Goal: Check status: Check status

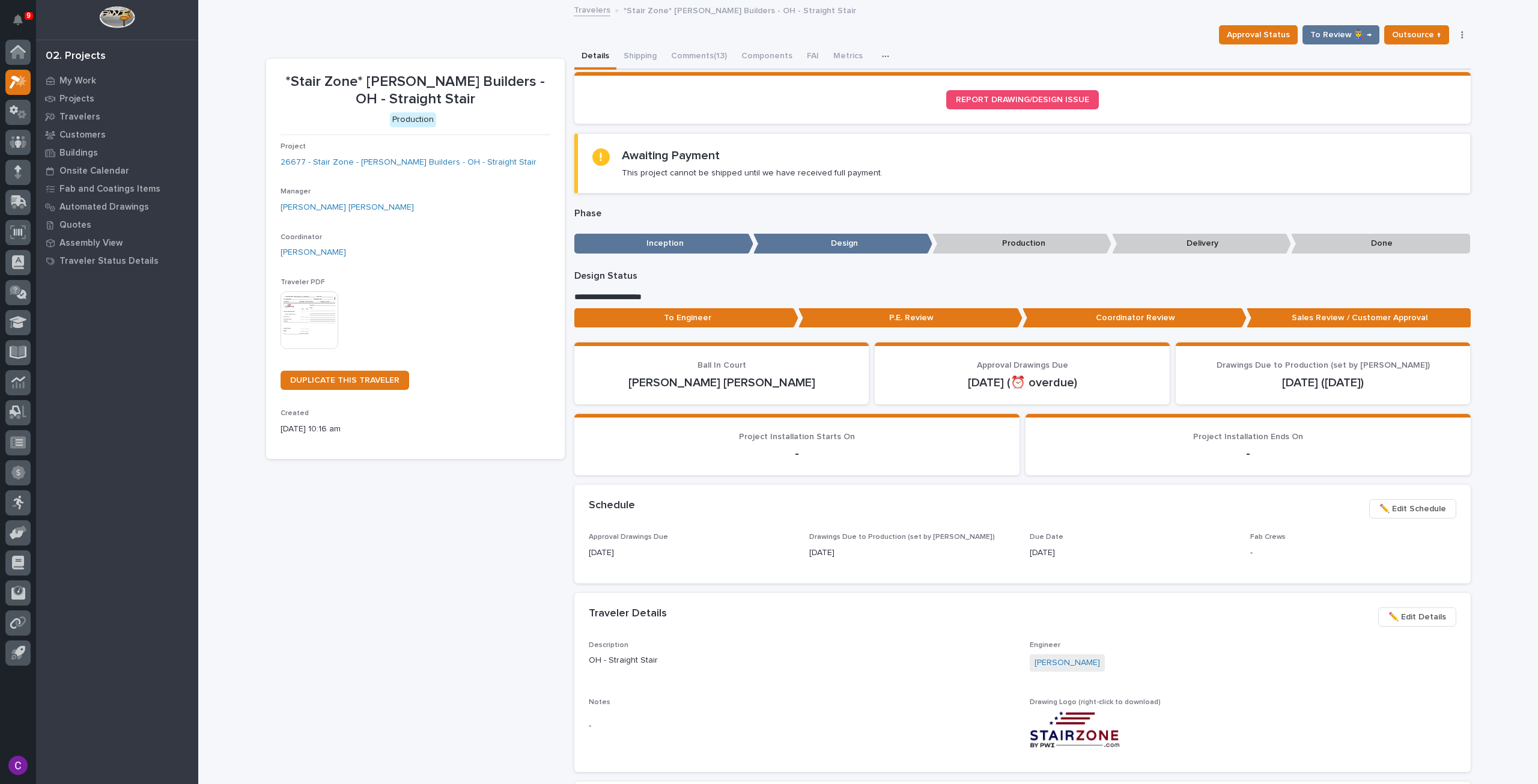
click at [882, 54] on icon "button" at bounding box center [886, 56] width 7 height 9
click at [1455, 36] on button "button" at bounding box center [1462, 35] width 17 height 9
click at [1463, 35] on button "button" at bounding box center [1462, 35] width 17 height 9
click at [79, 72] on div "My Work" at bounding box center [116, 80] width 156 height 17
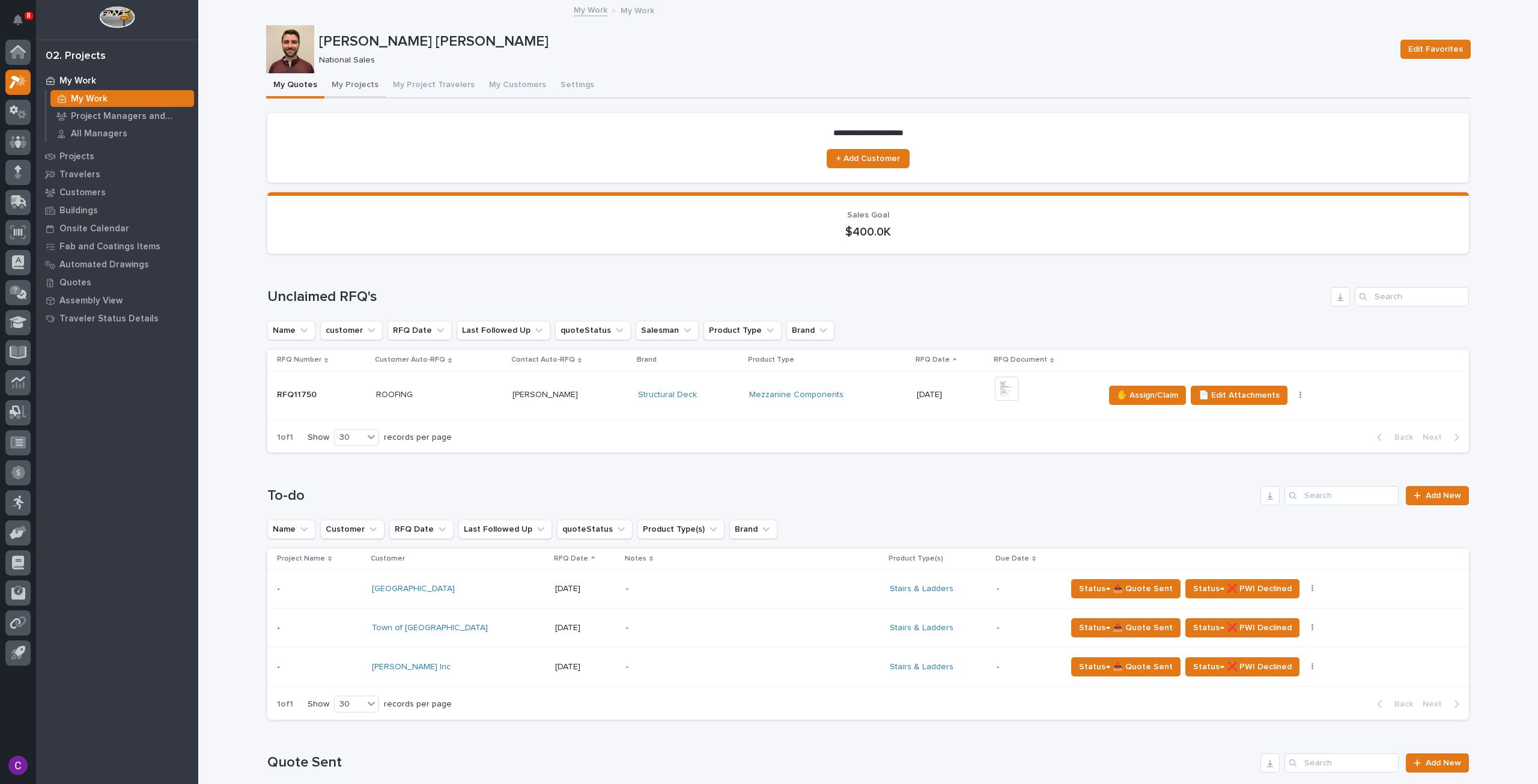
click at [346, 85] on button "My Projects" at bounding box center [355, 86] width 61 height 26
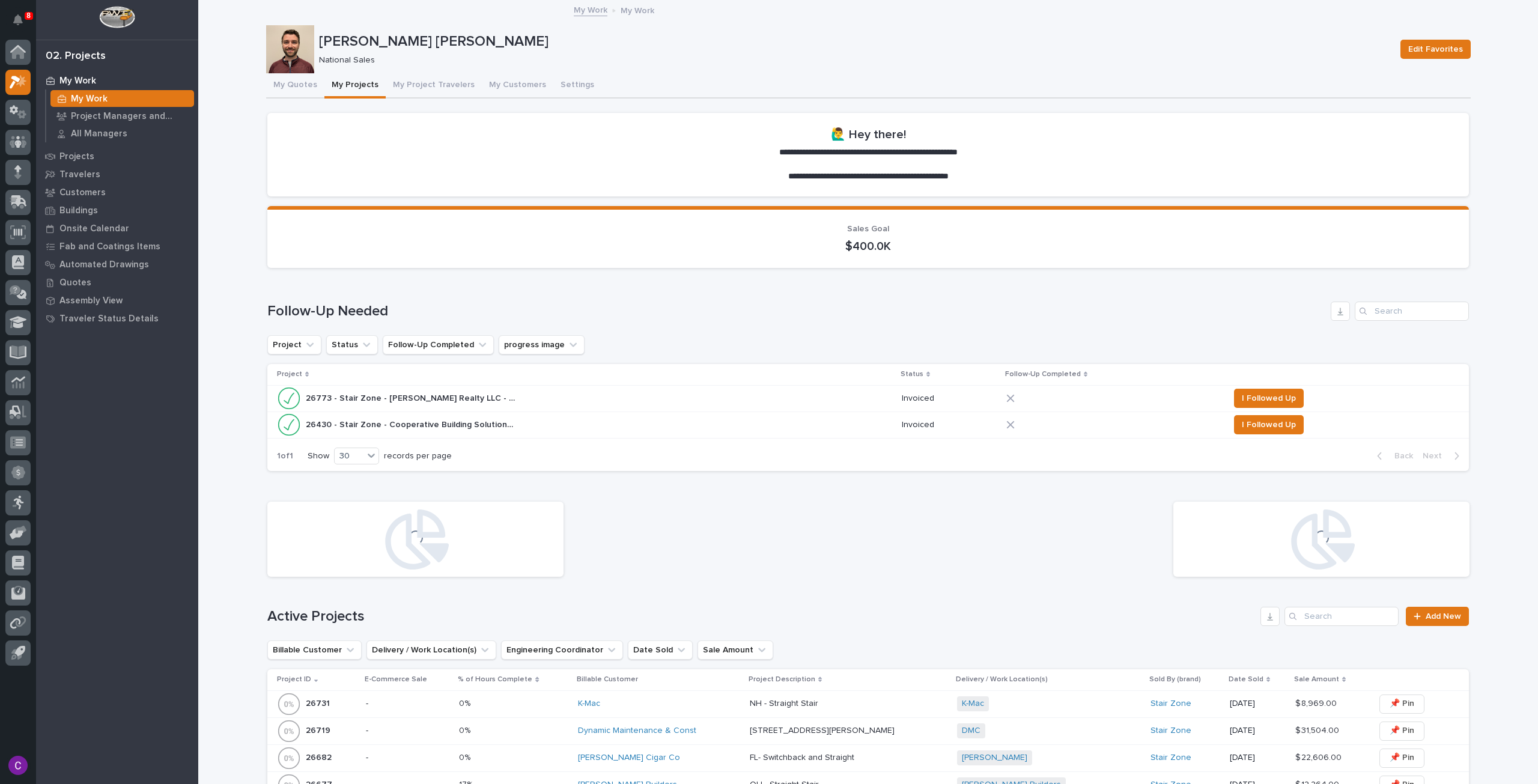
scroll to position [301, 0]
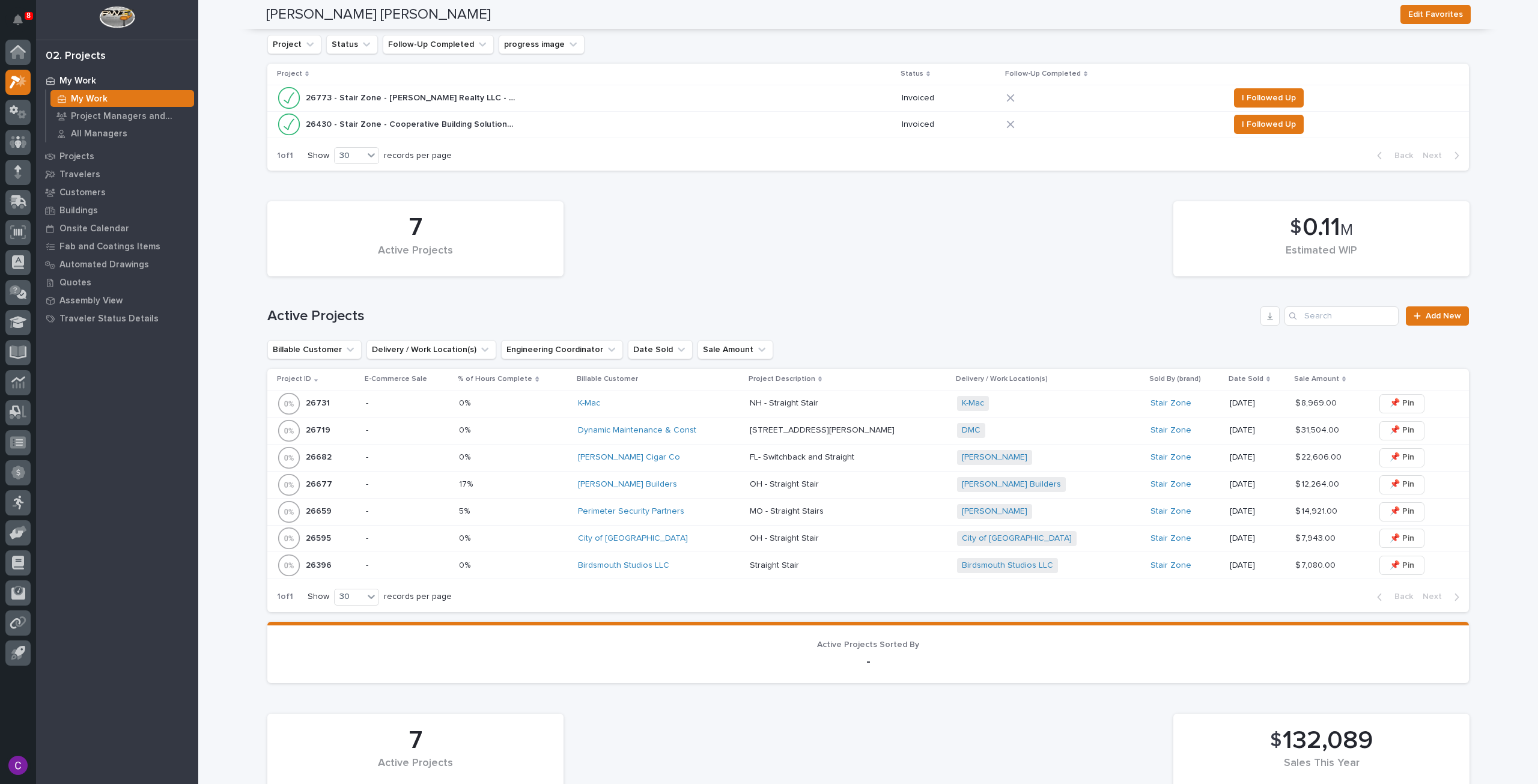
click at [697, 477] on div "Sullivan Builders" at bounding box center [659, 484] width 162 height 19
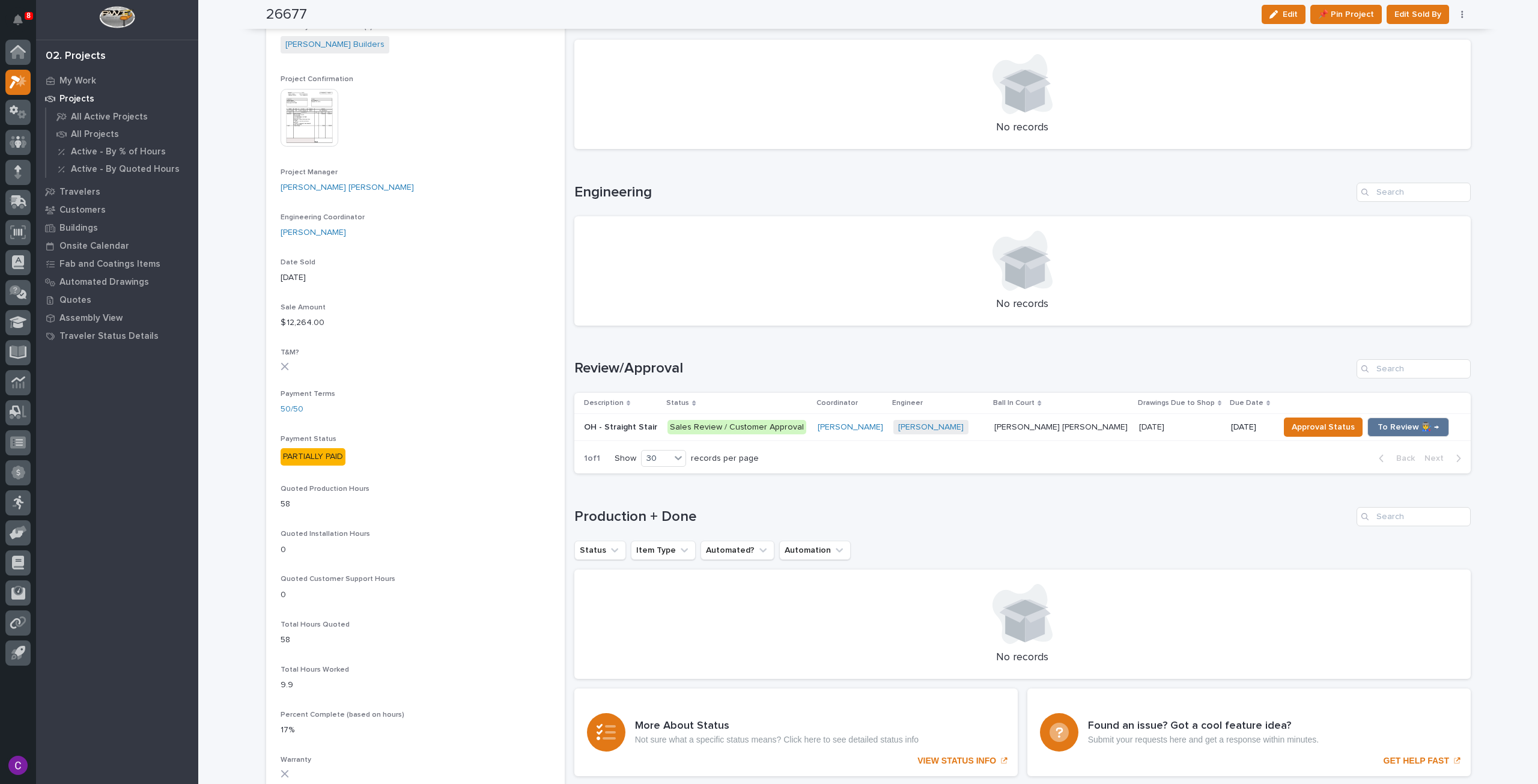
scroll to position [421, 0]
drag, startPoint x: 338, startPoint y: 459, endPoint x: 274, endPoint y: 459, distance: 64.0
click at [274, 459] on section "26677 Status In Progress Billable Customer Sullivan Builders Customer Type Gene…" at bounding box center [416, 400] width 298 height 1524
click at [423, 483] on div "Status In Progress Billable Customer Sullivan Builders Customer Type General Co…" at bounding box center [416, 420] width 270 height 1459
drag, startPoint x: 340, startPoint y: 460, endPoint x: 253, endPoint y: 452, distance: 87.4
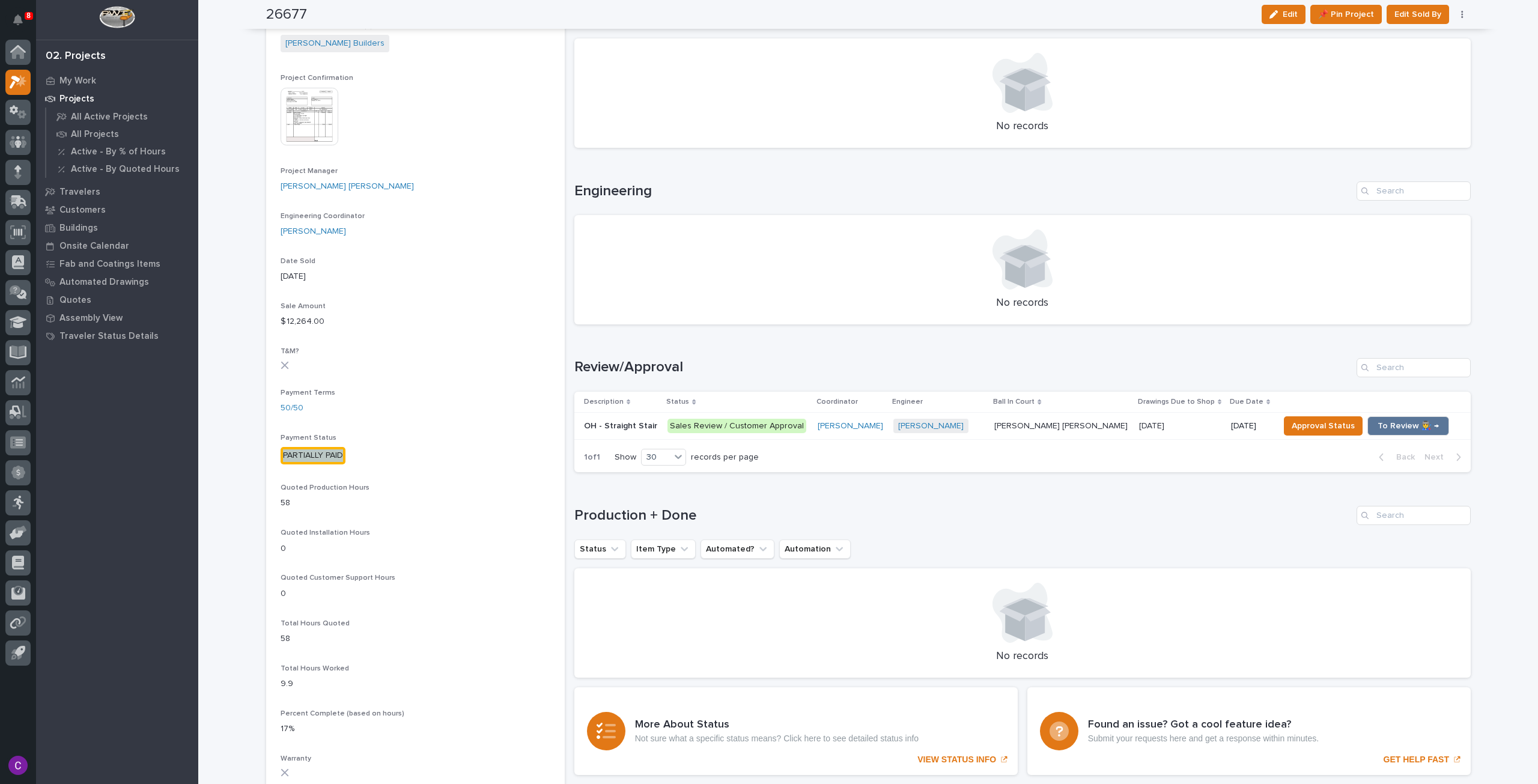
click at [253, 452] on div "Loading... Saving… Loading... Saving… 26677 Edit 📌 Pin Project Edit Sold By Can…" at bounding box center [868, 402] width 1340 height 1642
click at [387, 452] on p "PARTIALLY PAID" at bounding box center [416, 456] width 270 height 18
drag, startPoint x: 335, startPoint y: 455, endPoint x: 274, endPoint y: 459, distance: 61.1
click at [274, 459] on section "26677 Status In Progress Billable Customer Sullivan Builders Customer Type Gene…" at bounding box center [416, 400] width 298 height 1524
click at [381, 449] on p "PARTIALLY PAID" at bounding box center [416, 456] width 270 height 18
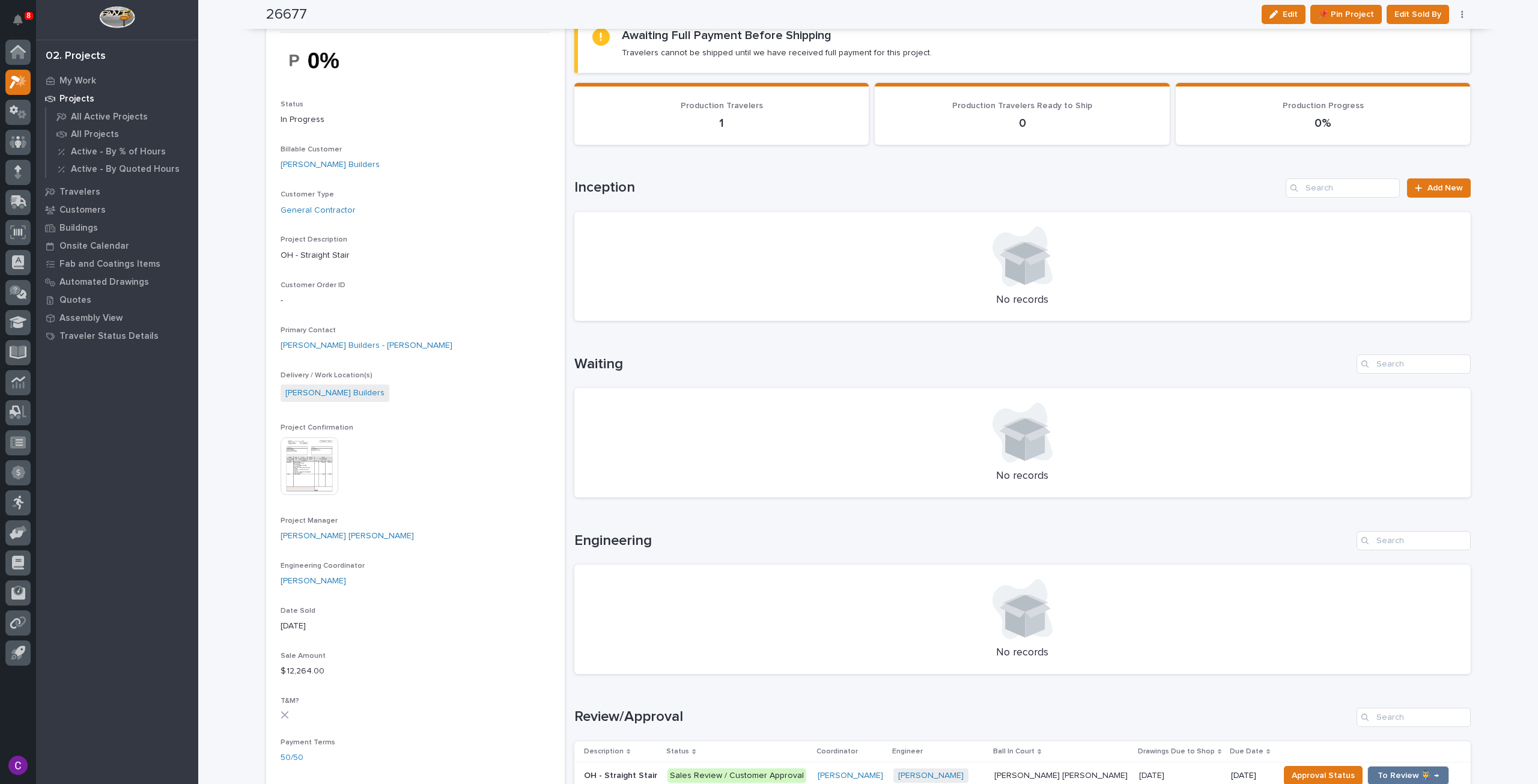
scroll to position [0, 0]
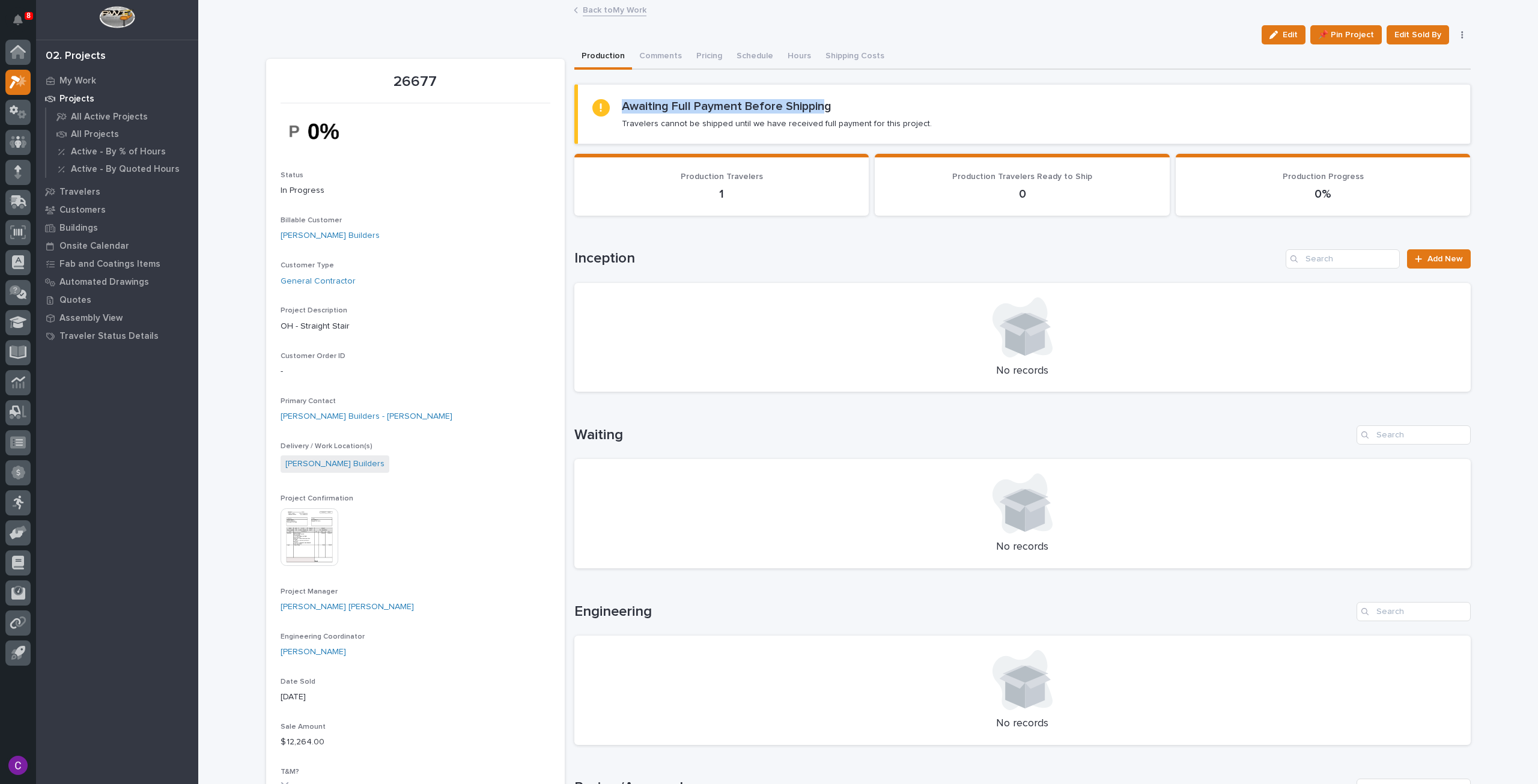
drag, startPoint x: 821, startPoint y: 95, endPoint x: 607, endPoint y: 97, distance: 214.0
click at [607, 97] on section "Awaiting Full Payment Before Shipping Travelers cannot be shipped until we have…" at bounding box center [1023, 114] width 897 height 60
click at [919, 116] on div "Awaiting Full Payment Before Shipping Travelers cannot be shipped until we have…" at bounding box center [1024, 114] width 864 height 30
